Goal: Find specific page/section: Find specific page/section

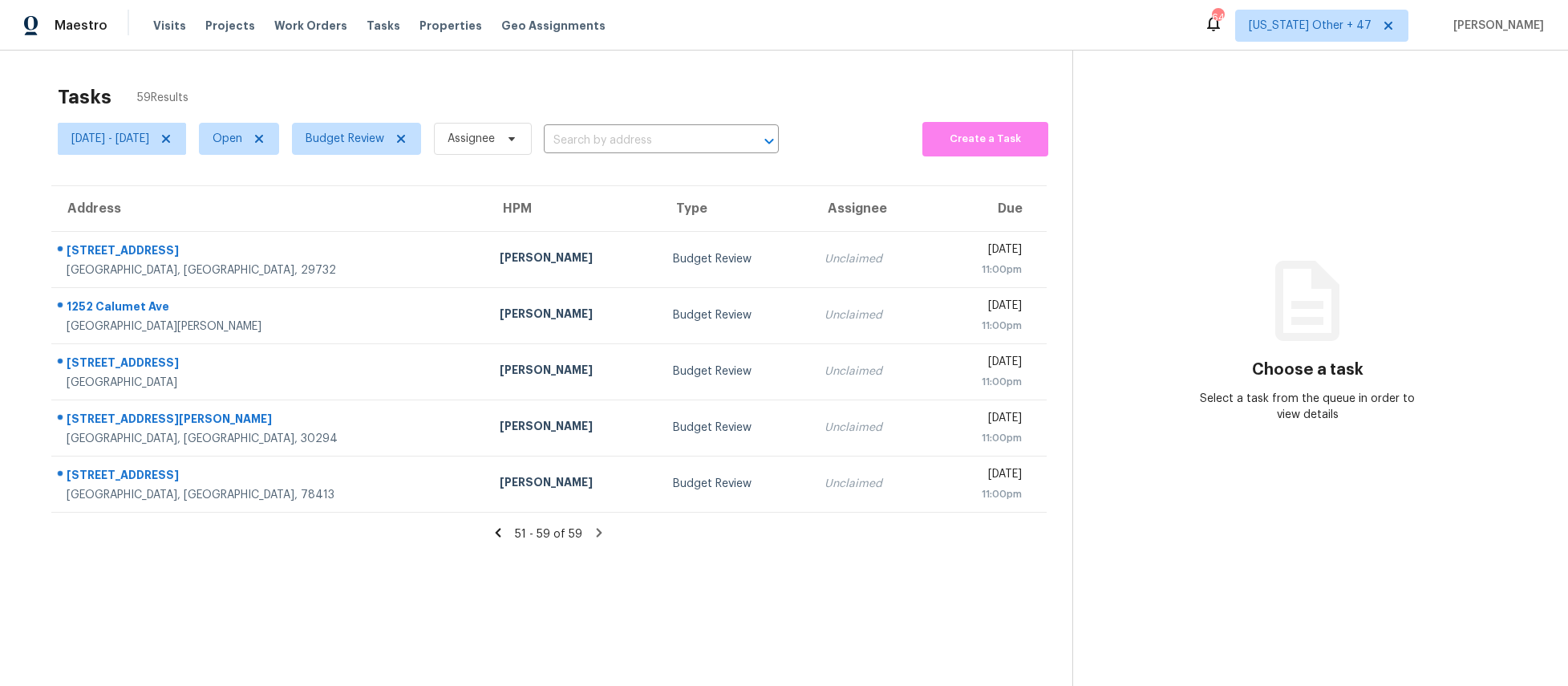
scroll to position [50, 0]
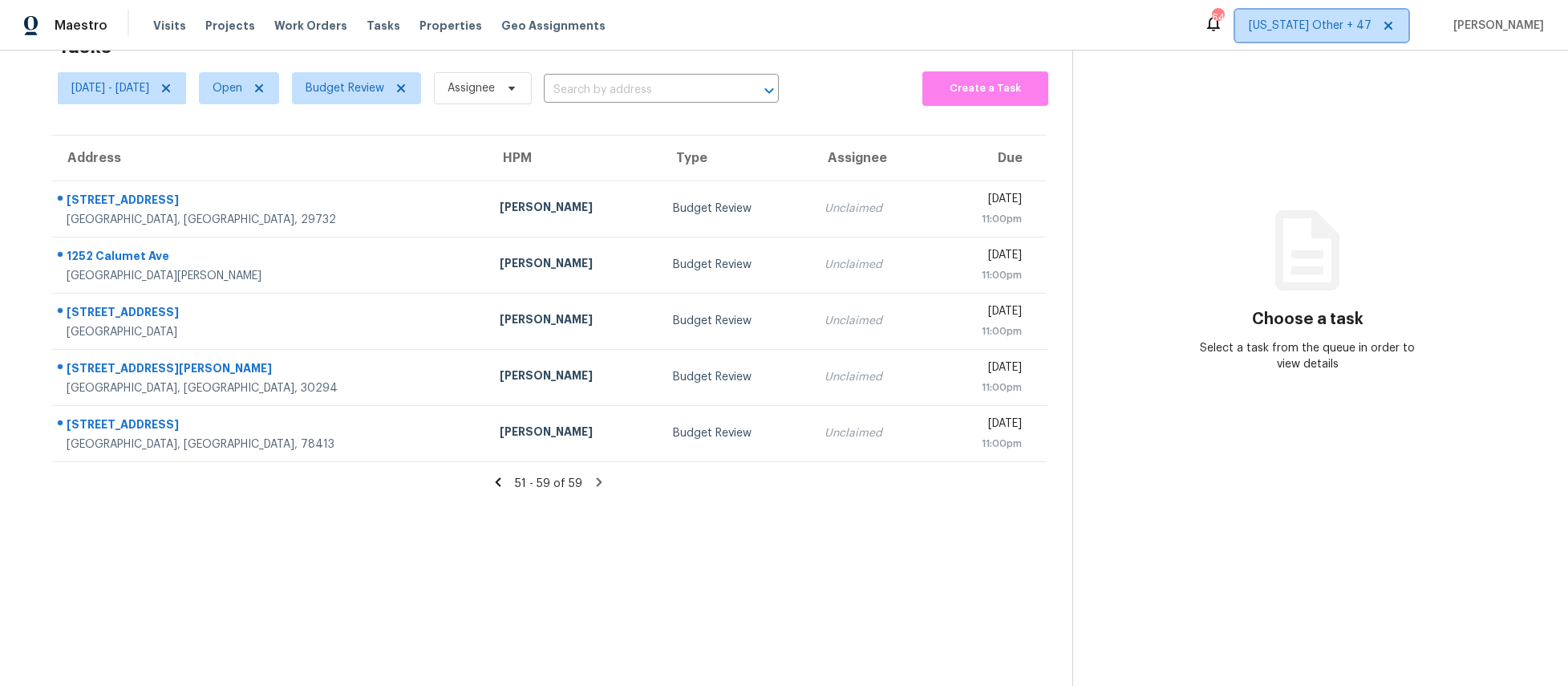
click at [1395, 23] on icon at bounding box center [1388, 25] width 13 height 13
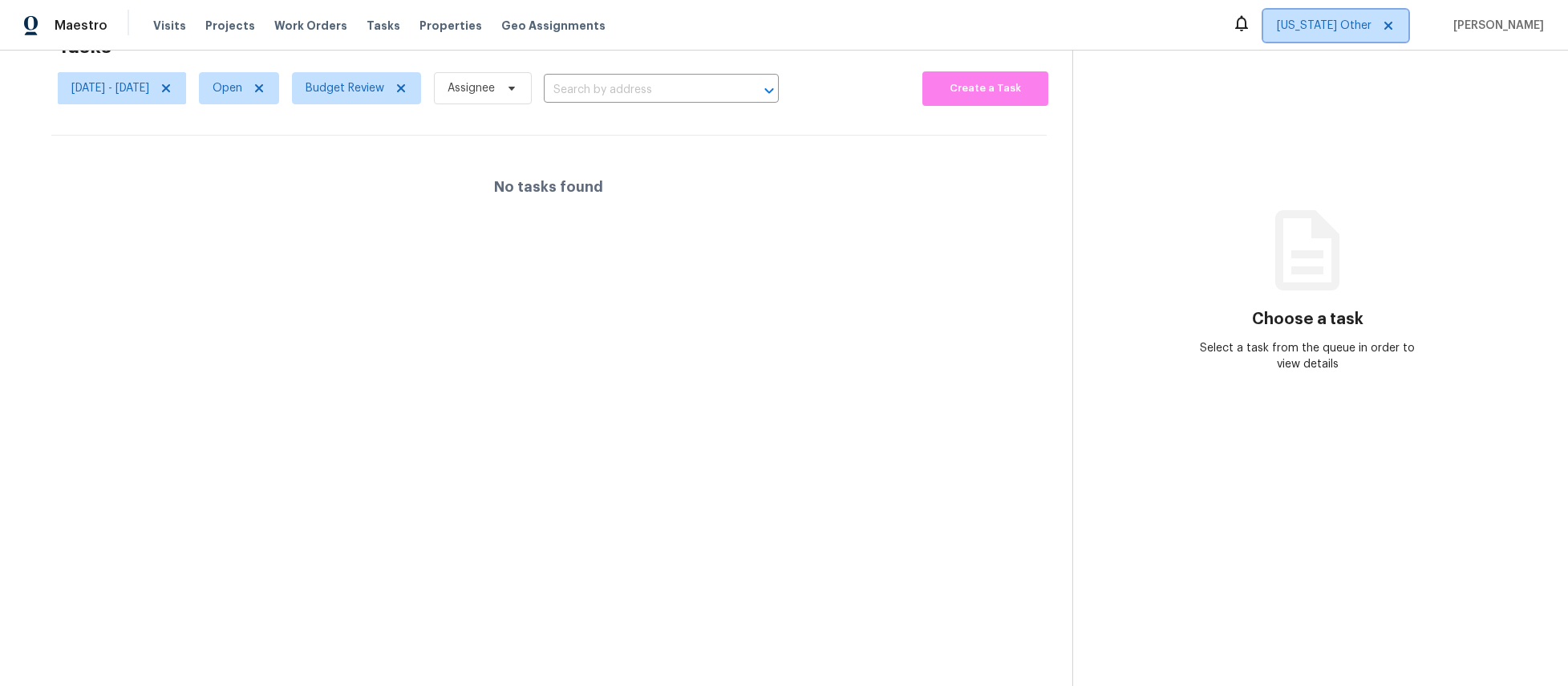
click at [1331, 25] on span "[US_STATE] Other" at bounding box center [1323, 25] width 94 height 16
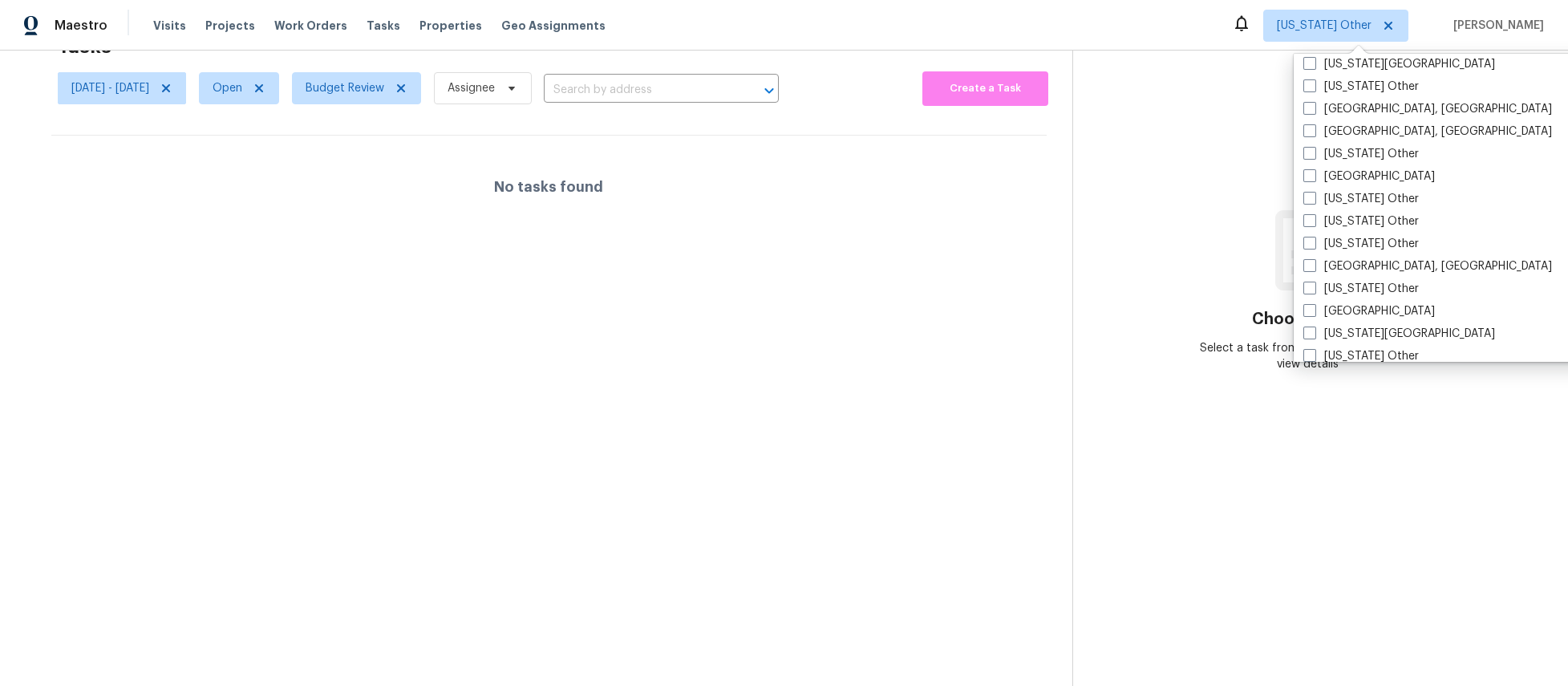
scroll to position [727, 0]
click at [1347, 178] on label "[GEOGRAPHIC_DATA]" at bounding box center [1369, 176] width 131 height 16
click at [1314, 178] on input "[GEOGRAPHIC_DATA]" at bounding box center [1309, 173] width 10 height 10
checkbox input "true"
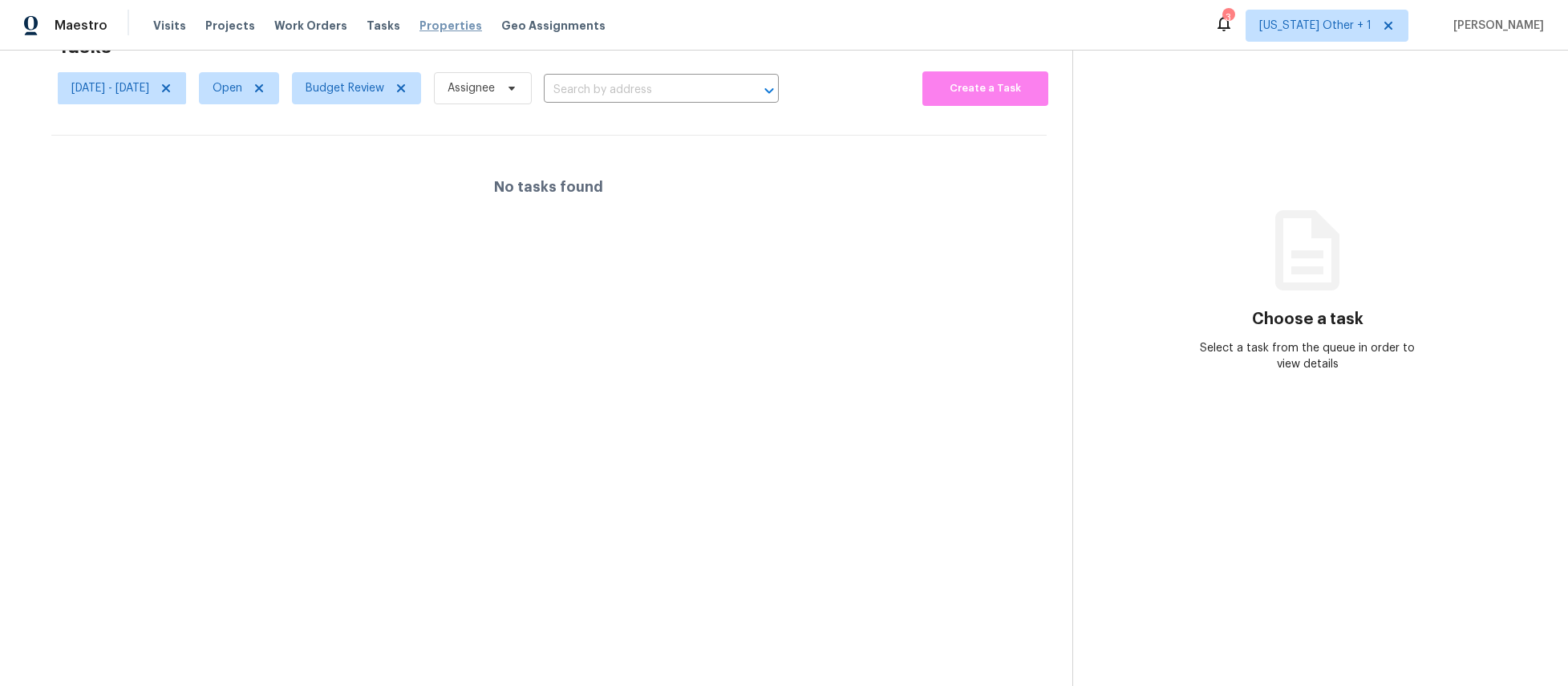
click at [426, 20] on span "Properties" at bounding box center [451, 25] width 62 height 16
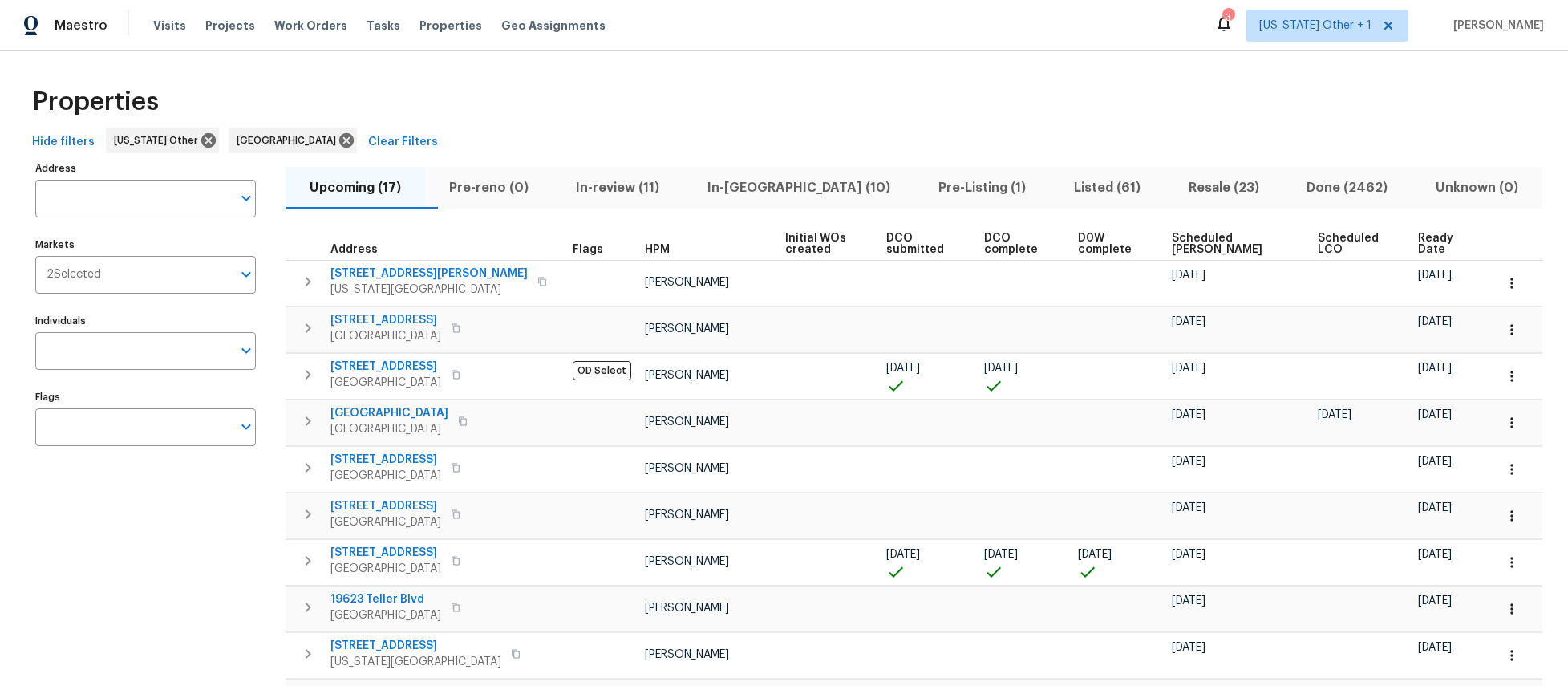
click at [1219, 236] on span "Scheduled [PERSON_NAME]" at bounding box center [1231, 244] width 118 height 22
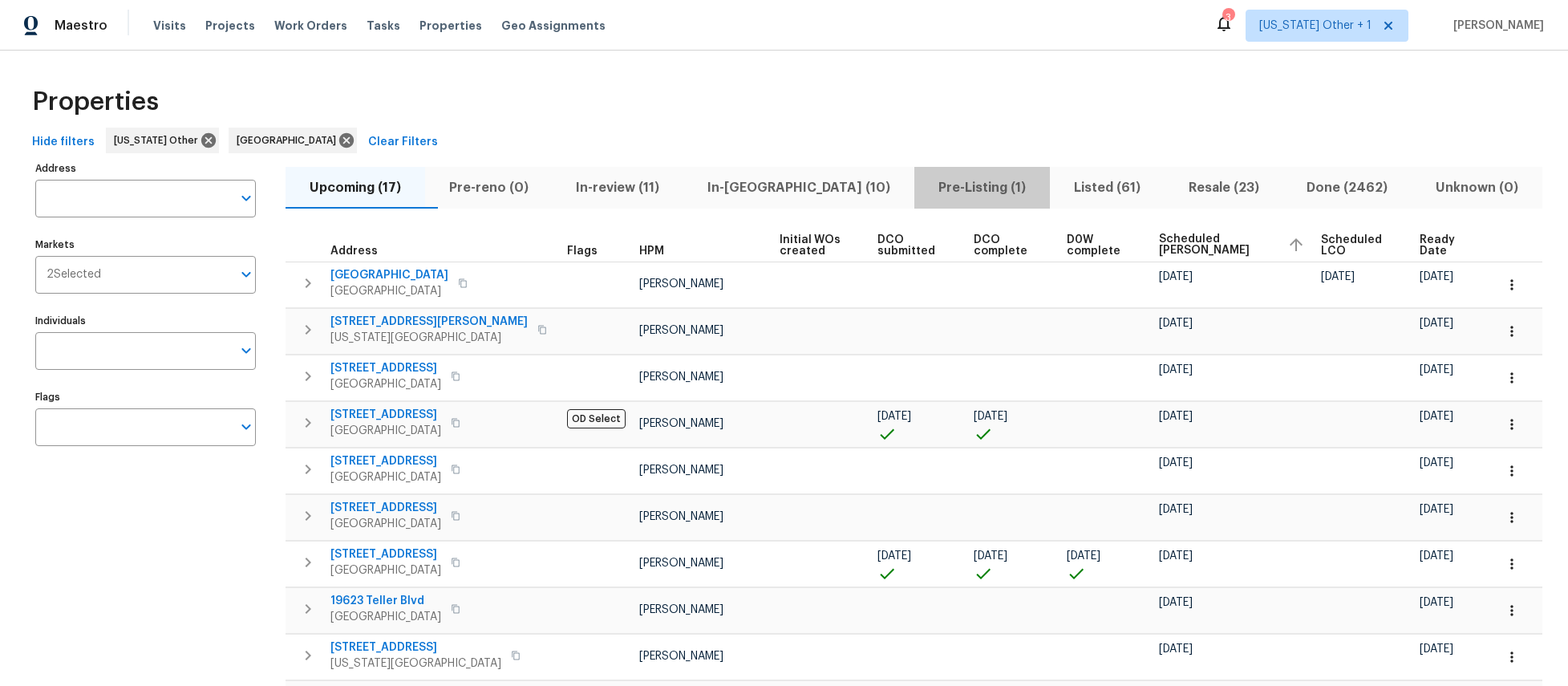
click at [924, 190] on span "Pre-Listing (1)" at bounding box center [982, 188] width 116 height 22
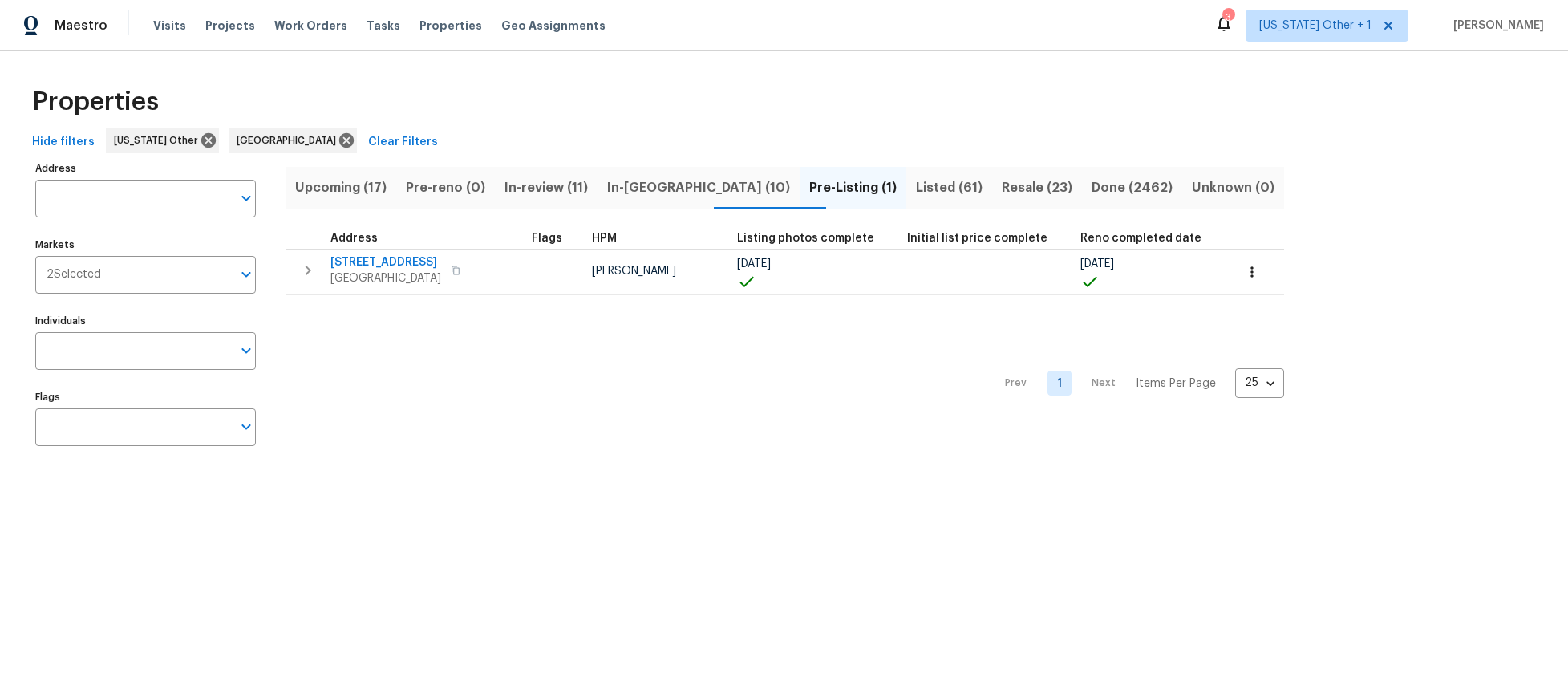
click at [916, 188] on span "Listed (61)" at bounding box center [949, 188] width 67 height 22
